Goal: Task Accomplishment & Management: Manage account settings

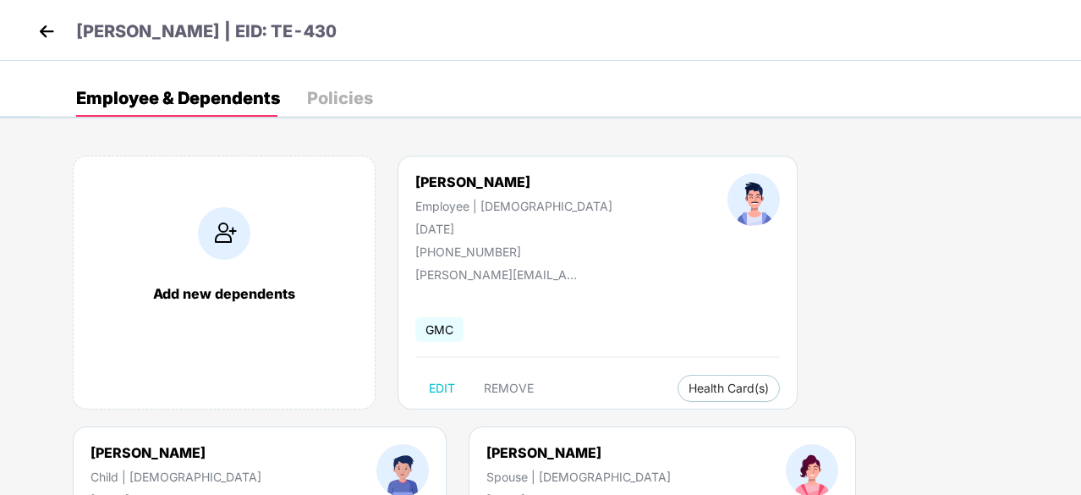
click at [850, 255] on div "Add new dependents [PERSON_NAME] Employee | [DEMOGRAPHIC_DATA] [DATE] [PHONE_NU…" at bounding box center [560, 426] width 1042 height 592
click at [800, 204] on div "Add new dependents [PERSON_NAME] Employee | [DEMOGRAPHIC_DATA] [DATE] [PHONE_NU…" at bounding box center [560, 426] width 1042 height 592
click at [51, 30] on img at bounding box center [46, 31] width 25 height 25
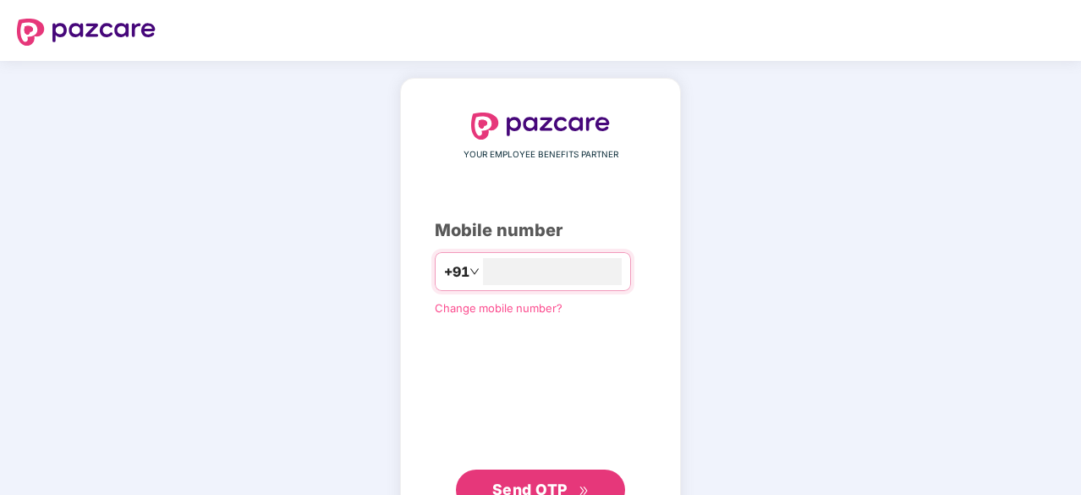
type input "**********"
click at [547, 484] on span "Send OTP" at bounding box center [529, 490] width 75 height 18
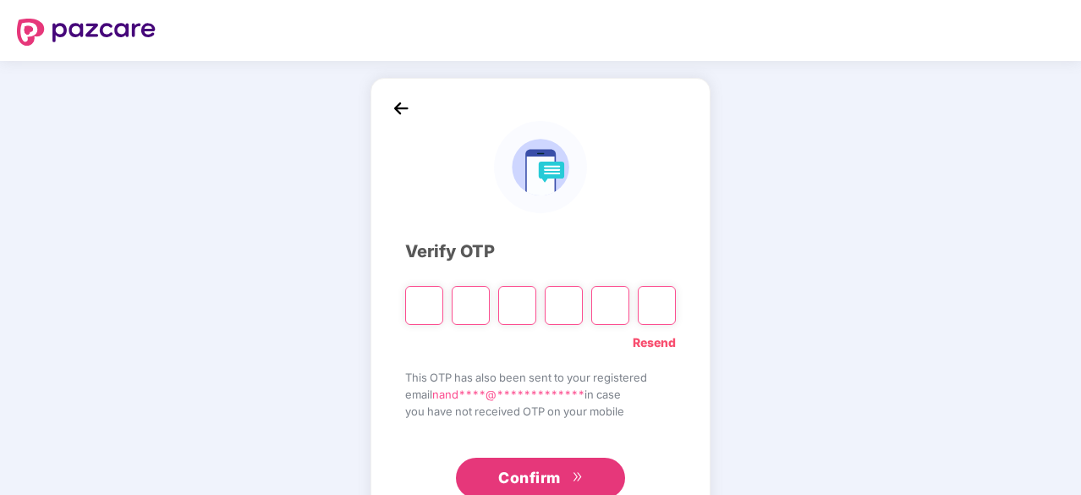
type input "*"
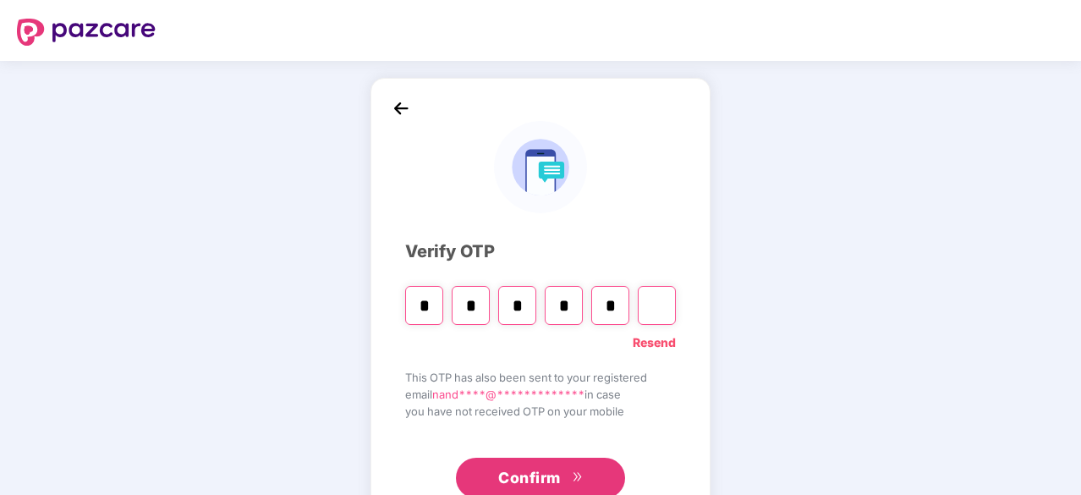
type input "*"
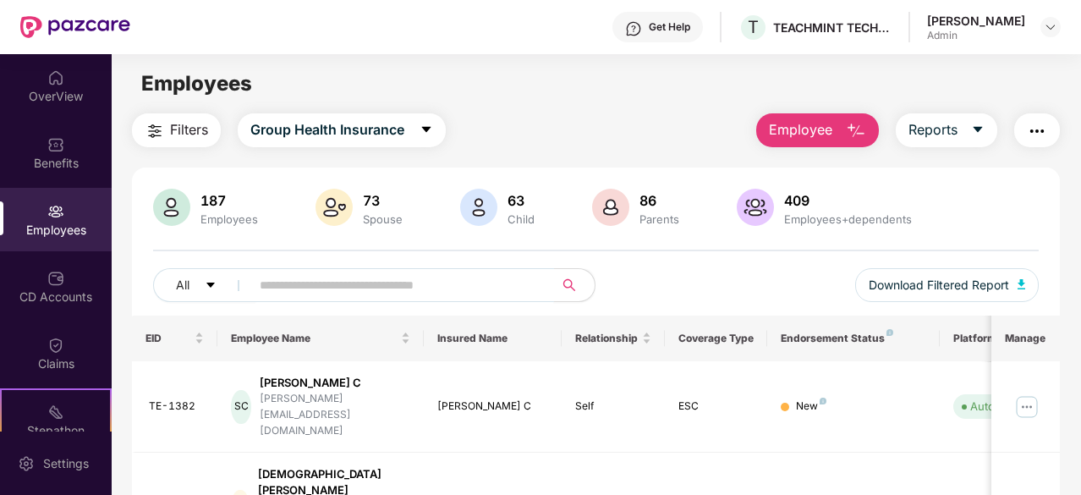
click at [305, 290] on input "text" at bounding box center [396, 284] width 272 height 25
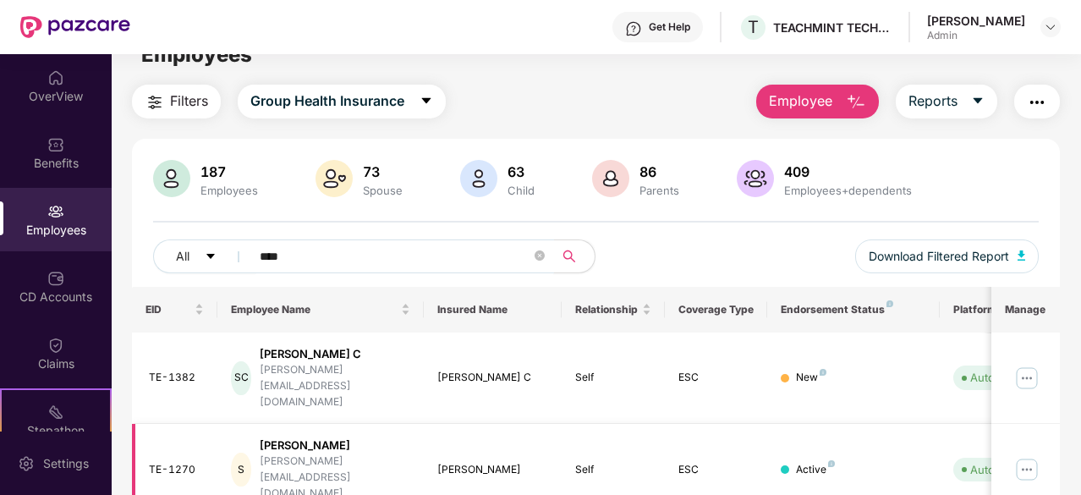
scroll to position [54, 0]
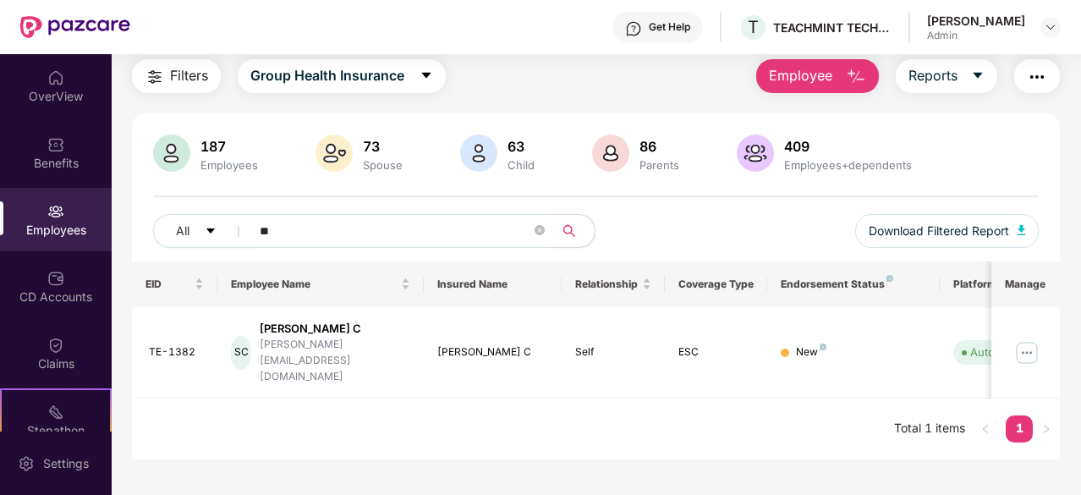
type input "*"
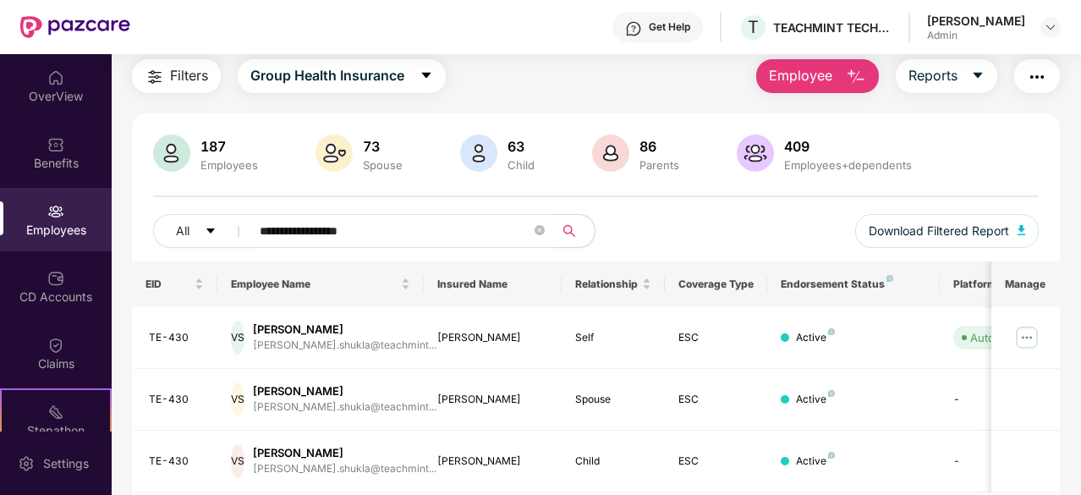
scroll to position [110, 0]
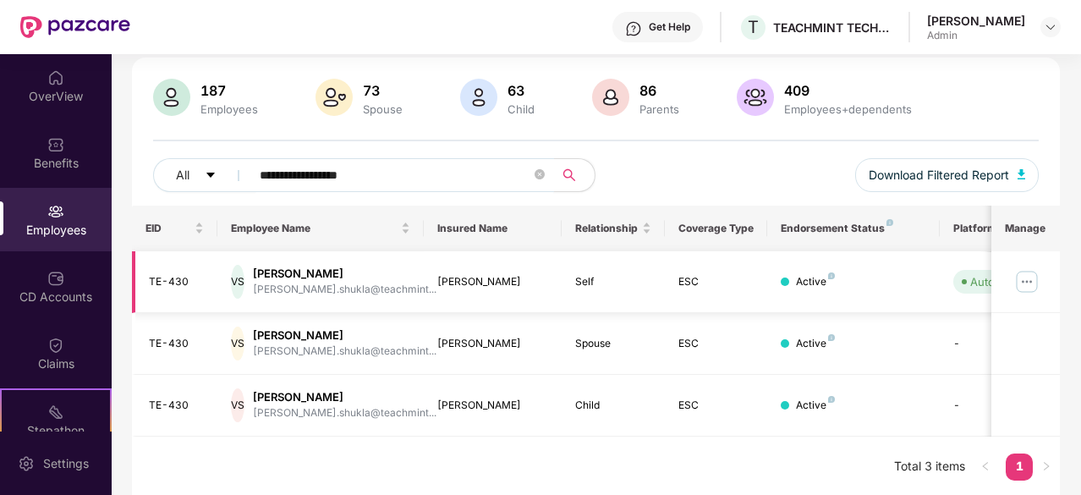
type input "**********"
click at [1029, 280] on img at bounding box center [1027, 281] width 27 height 27
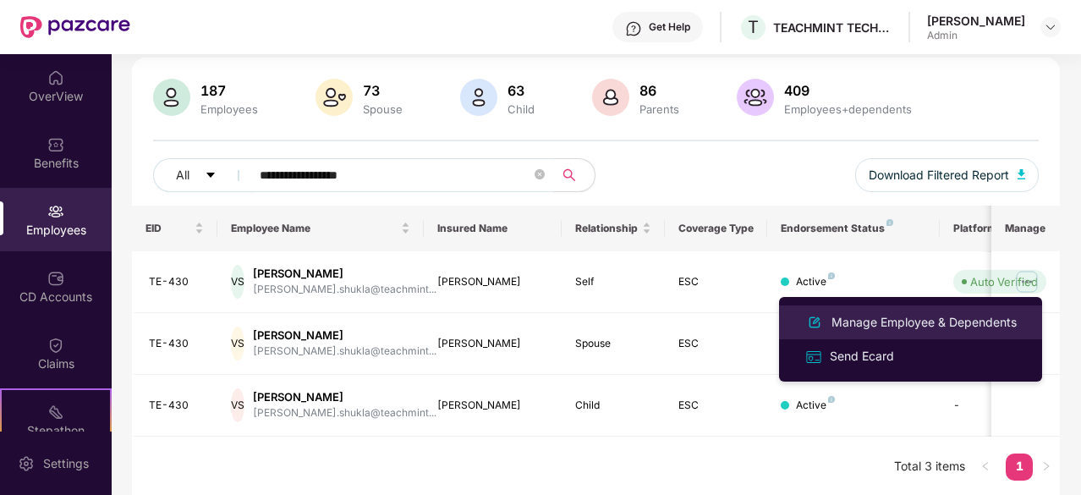
click at [876, 322] on div "Manage Employee & Dependents" at bounding box center [924, 322] width 192 height 19
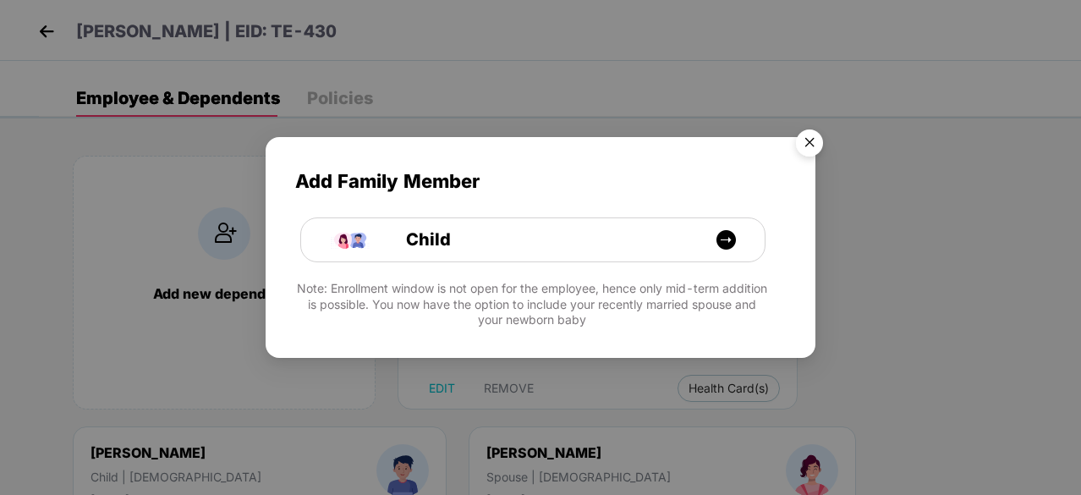
click at [814, 141] on img "Close" at bounding box center [809, 145] width 47 height 47
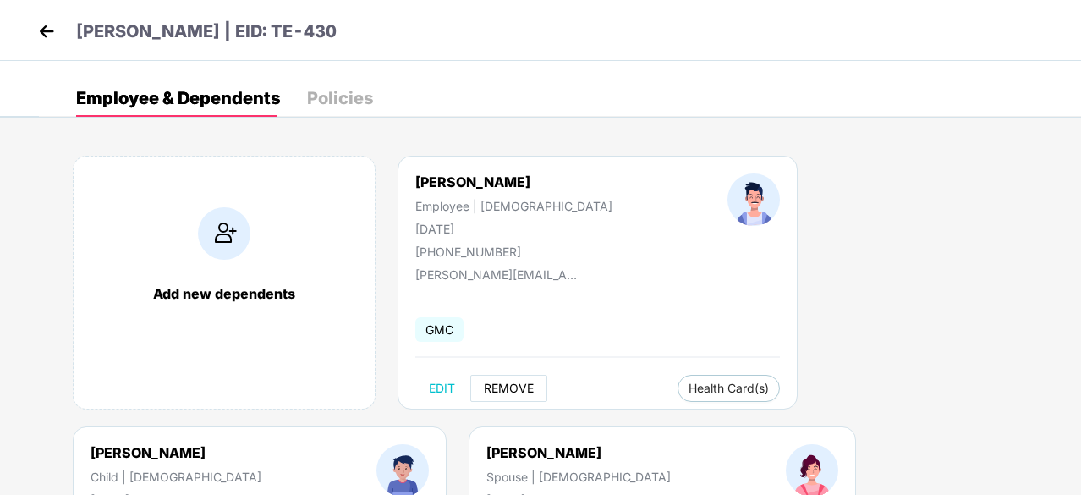
click at [518, 387] on span "REMOVE" at bounding box center [509, 389] width 50 height 14
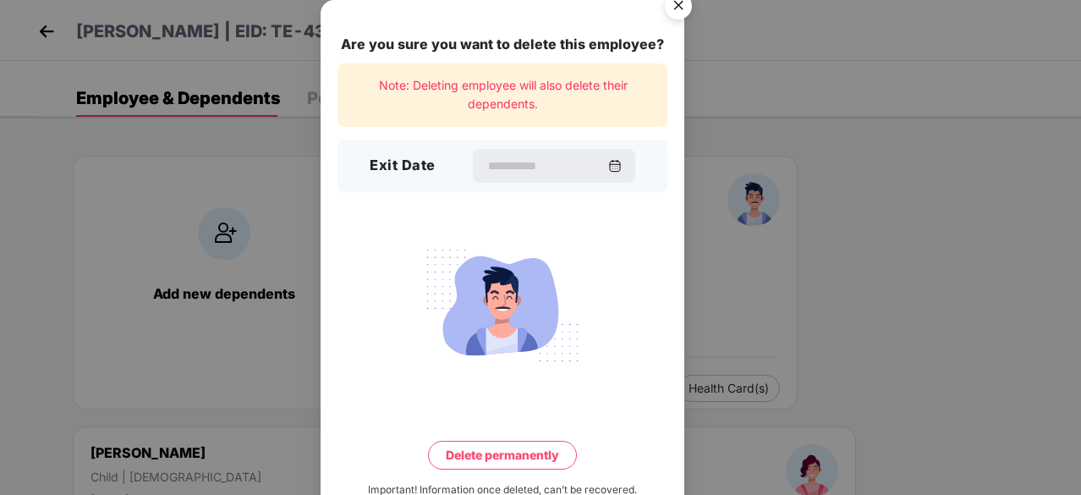
click at [675, 3] on img "Close" at bounding box center [678, 8] width 47 height 47
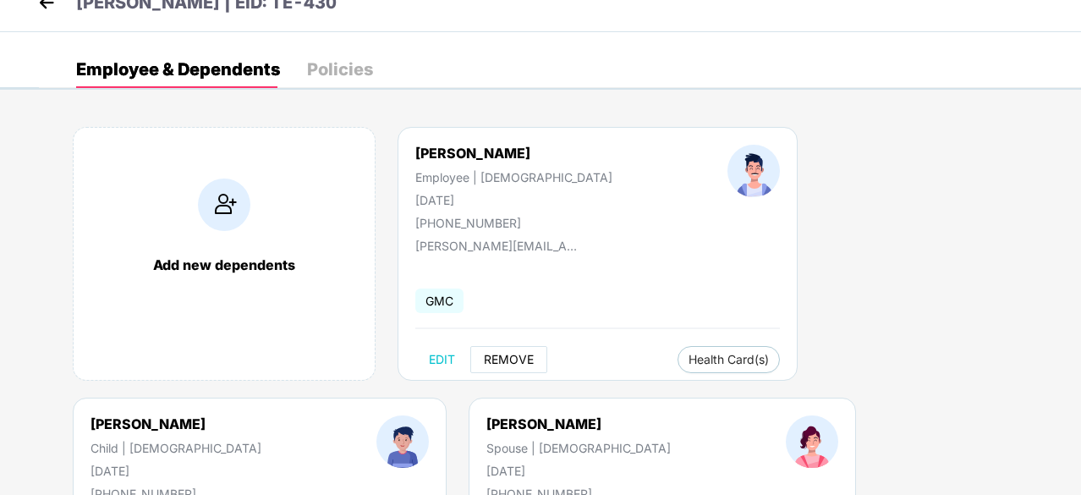
scroll to position [0, 0]
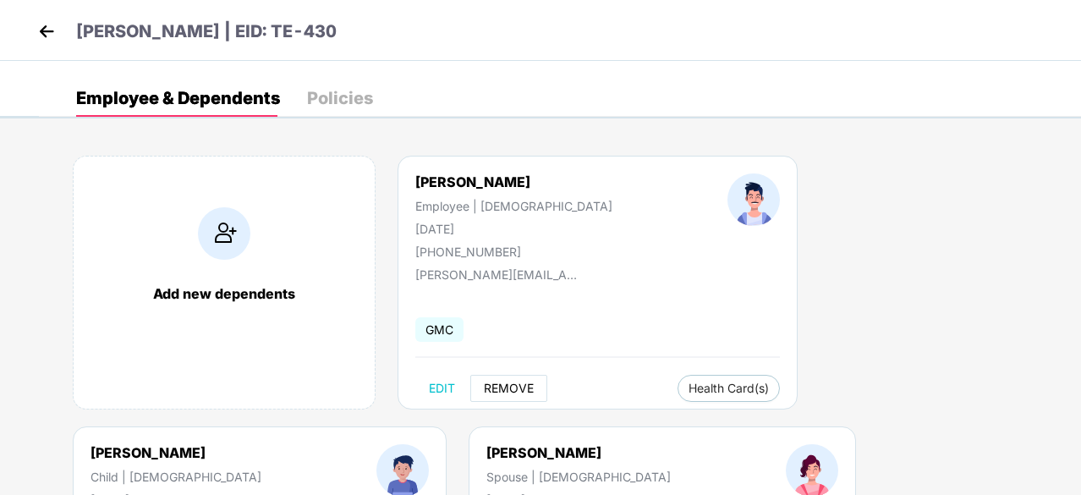
click at [514, 390] on span "REMOVE" at bounding box center [509, 389] width 50 height 14
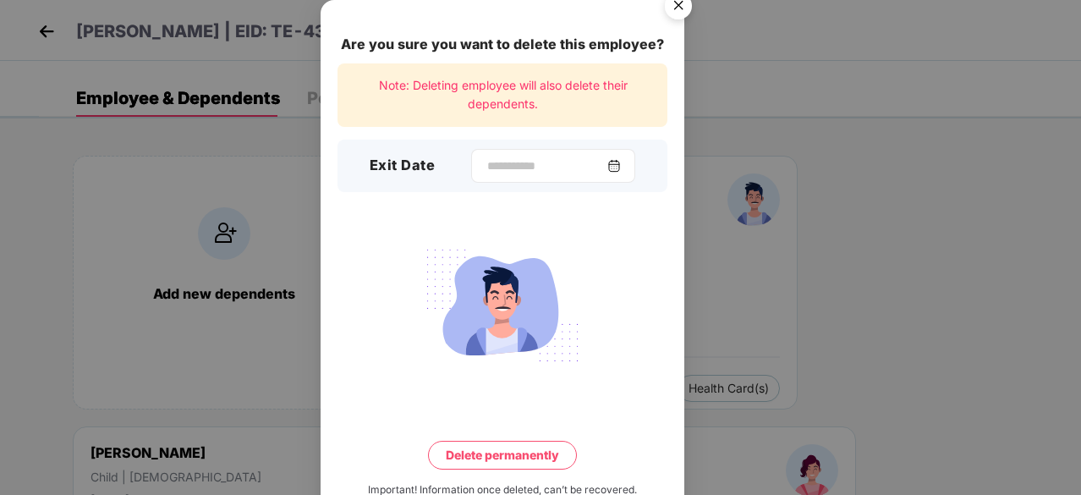
click at [621, 166] on img at bounding box center [615, 166] width 14 height 14
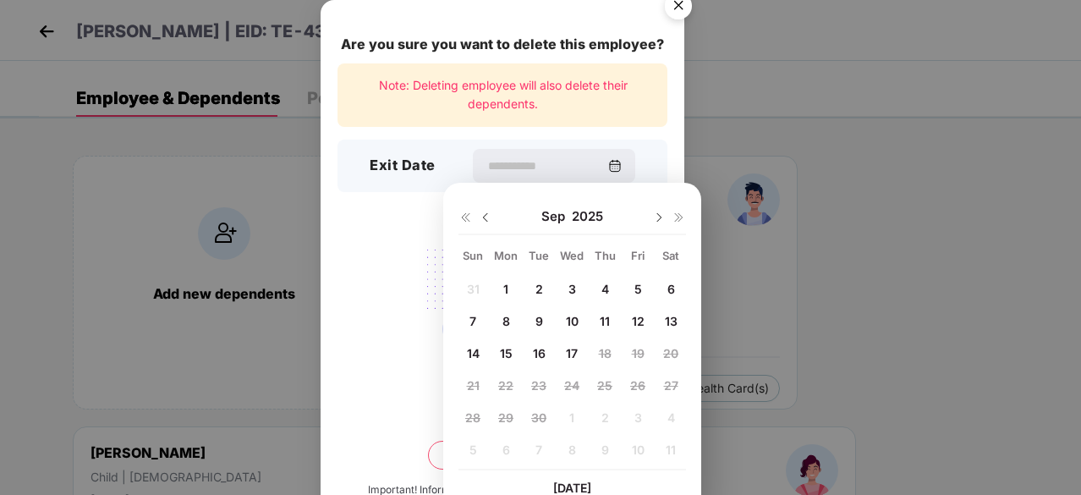
click at [536, 355] on span "16" at bounding box center [539, 353] width 13 height 14
type input "**********"
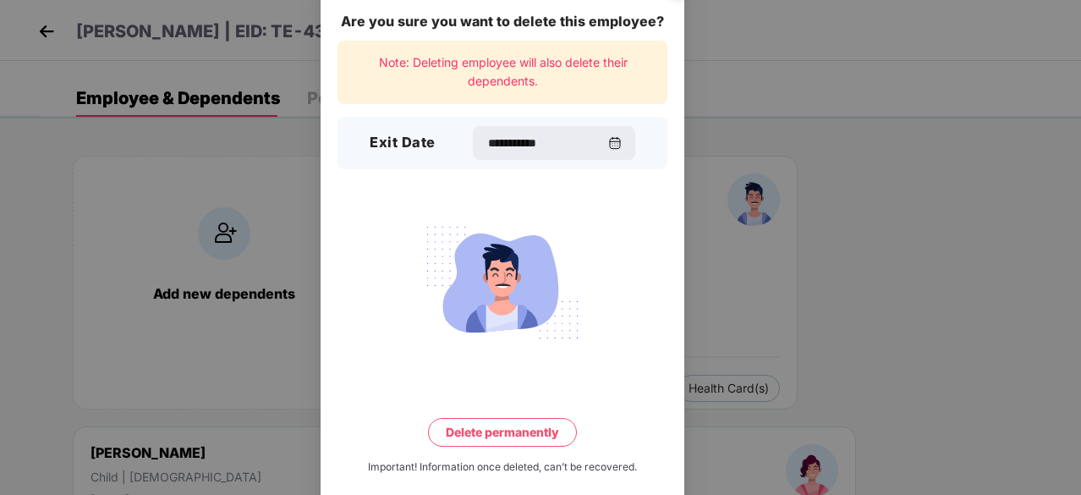
scroll to position [44, 0]
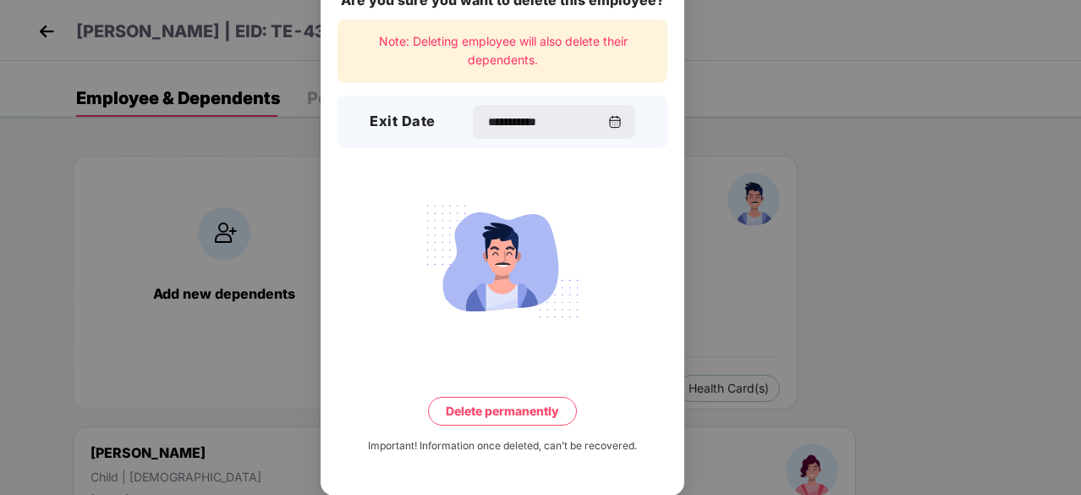
click at [525, 412] on button "Delete permanently" at bounding box center [502, 411] width 149 height 29
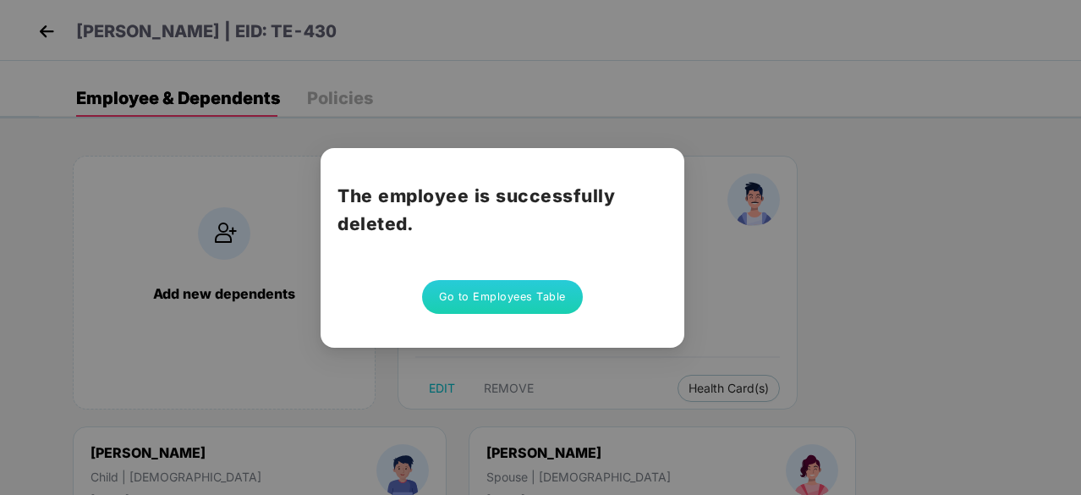
scroll to position [0, 0]
click at [940, 233] on div "The employee is successfully deleted. Go to Employees Table" at bounding box center [540, 247] width 1081 height 495
click at [47, 40] on div "The employee is successfully deleted. Go to Employees Table" at bounding box center [540, 247] width 1081 height 495
click at [47, 30] on div "The employee is successfully deleted. Go to Employees Table" at bounding box center [540, 247] width 1081 height 495
click at [472, 285] on button "Go to Employees Table" at bounding box center [502, 297] width 161 height 34
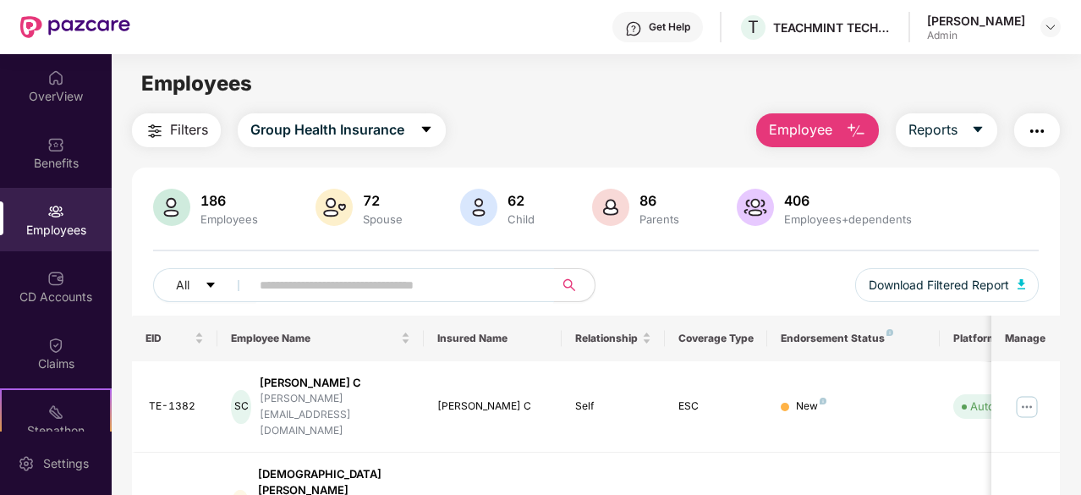
click at [366, 290] on input "text" at bounding box center [396, 284] width 272 height 25
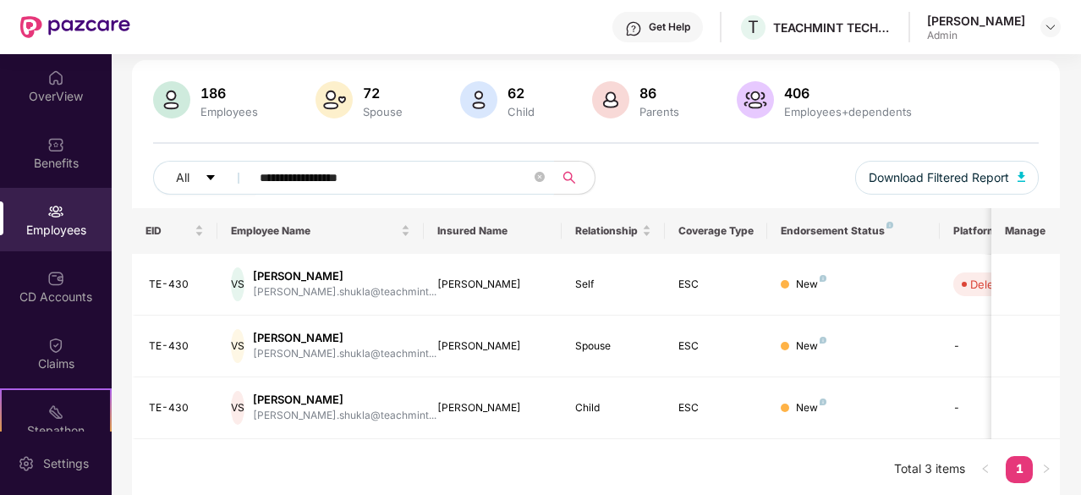
scroll to position [110, 0]
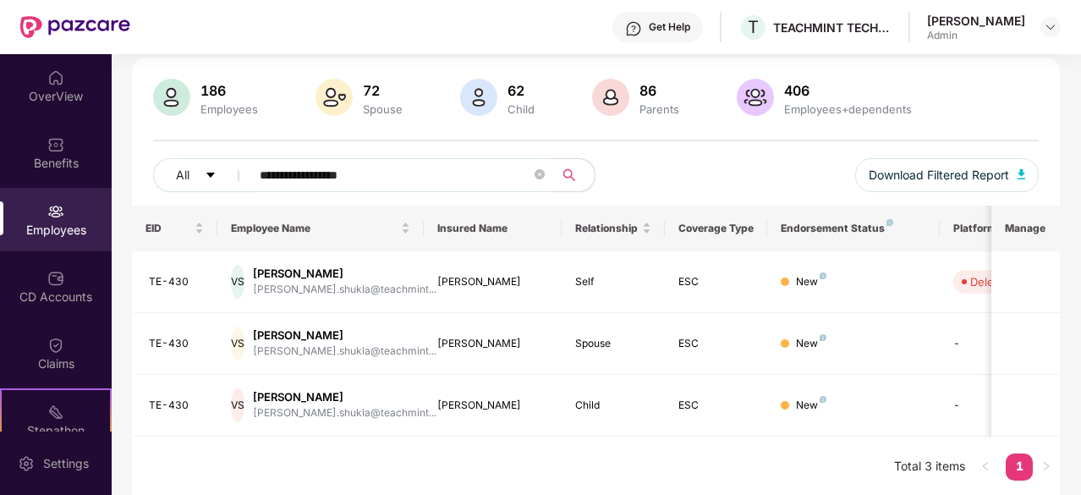
type input "**********"
